Goal: Information Seeking & Learning: Learn about a topic

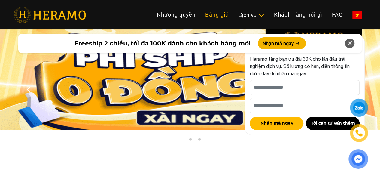
click at [200, 10] on link "Bảng giá" at bounding box center [216, 14] width 33 height 13
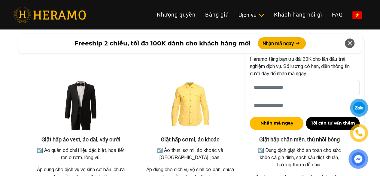
click at [350, 41] on icon at bounding box center [349, 43] width 7 height 11
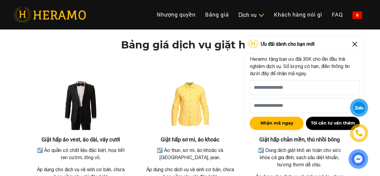
click at [356, 44] on img at bounding box center [355, 44] width 10 height 10
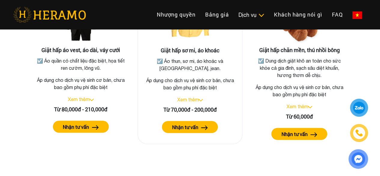
scroll to position [1136, 0]
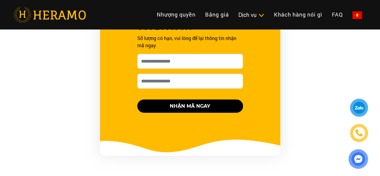
scroll to position [690, 0]
